Goal: Information Seeking & Learning: Learn about a topic

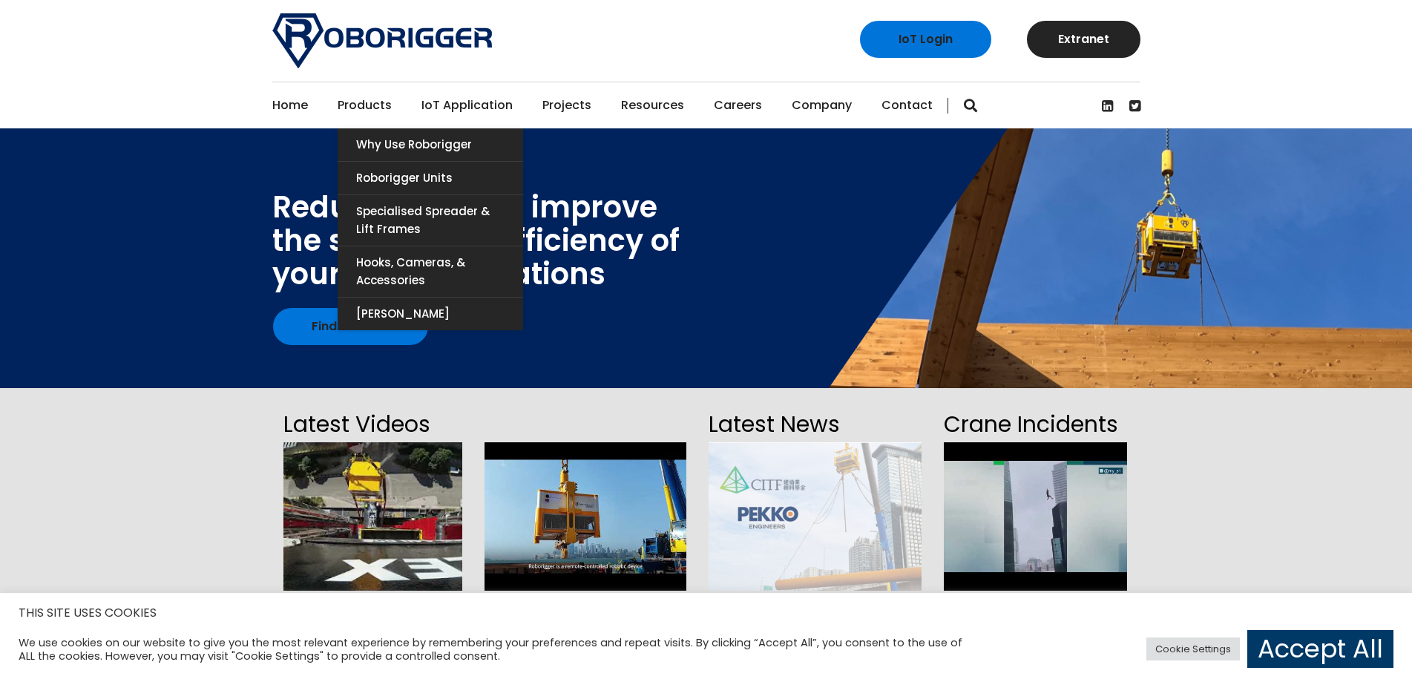
click at [388, 105] on ul "Home Products Why use Roborigger Roborigger Units Specialised Spreader & Lift F…" at bounding box center [602, 105] width 660 height 46
click at [379, 105] on link "Products" at bounding box center [364, 105] width 54 height 46
click at [403, 153] on link "Why use Roborigger" at bounding box center [429, 144] width 185 height 33
click at [392, 179] on link "Roborigger Units" at bounding box center [429, 178] width 185 height 33
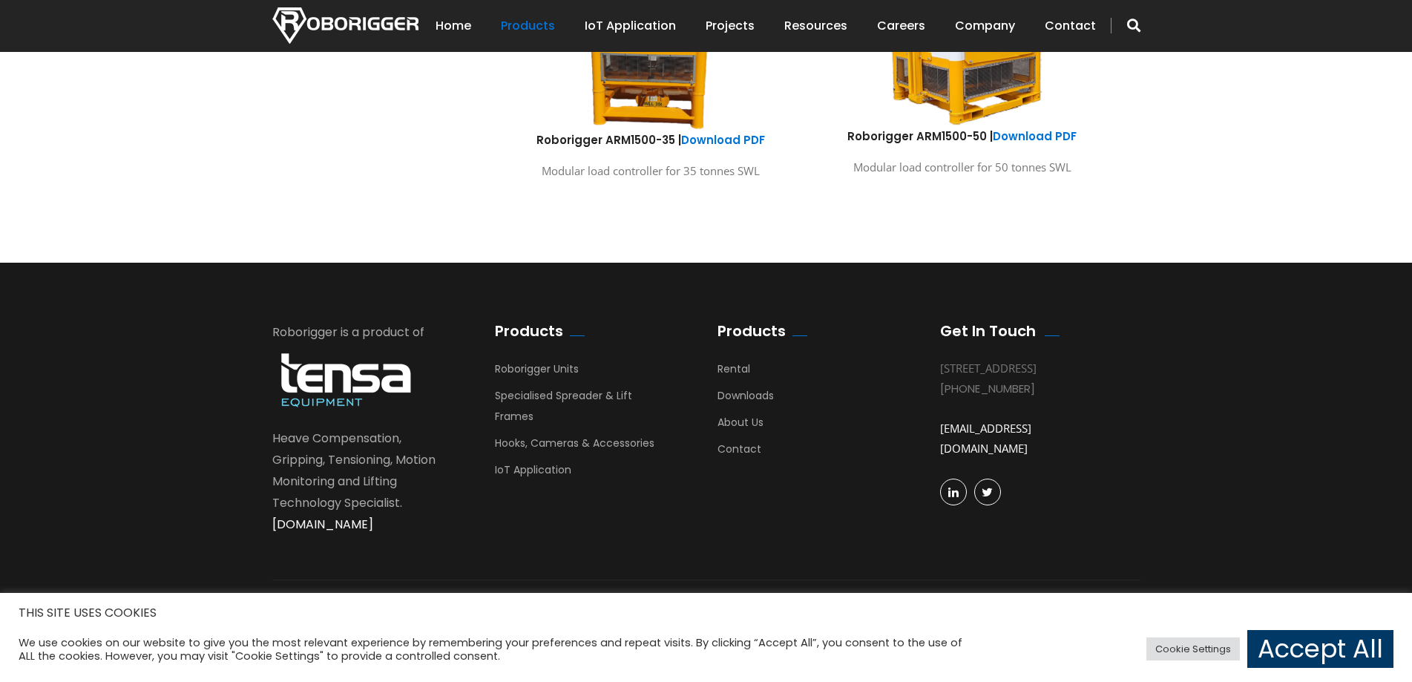
scroll to position [1073, 0]
